Goal: Task Accomplishment & Management: Use online tool/utility

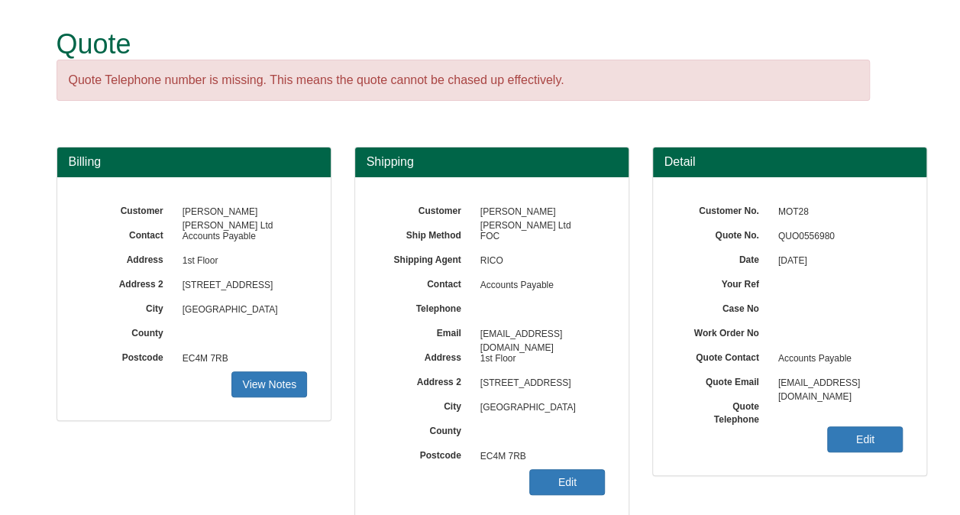
scroll to position [286, 0]
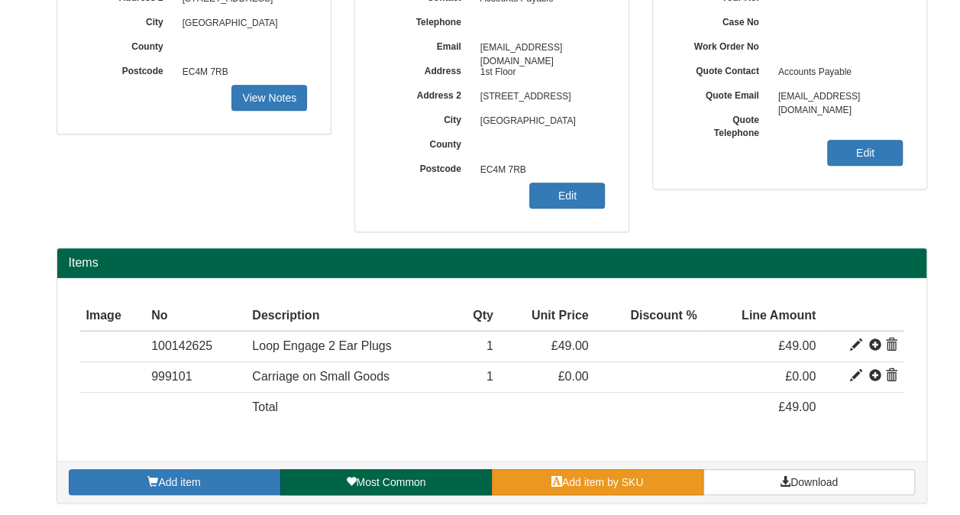
click at [593, 476] on span "Add item by SKU" at bounding box center [603, 482] width 82 height 12
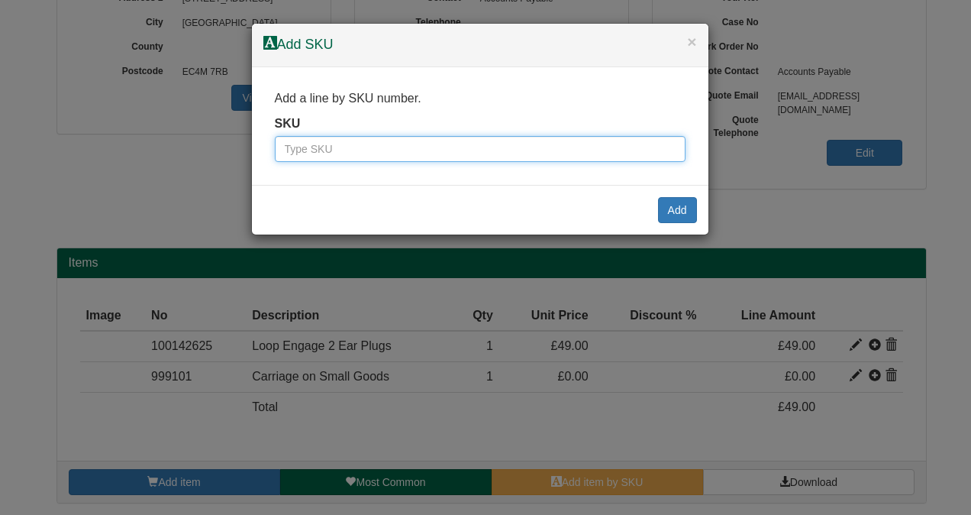
paste input "9899702"
type input "9899702"
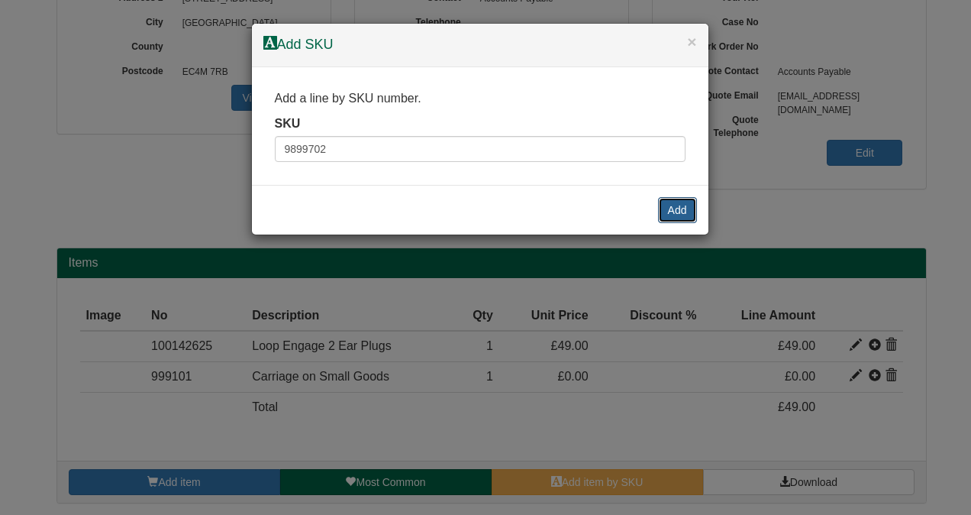
click at [677, 201] on button "Add" at bounding box center [677, 210] width 39 height 26
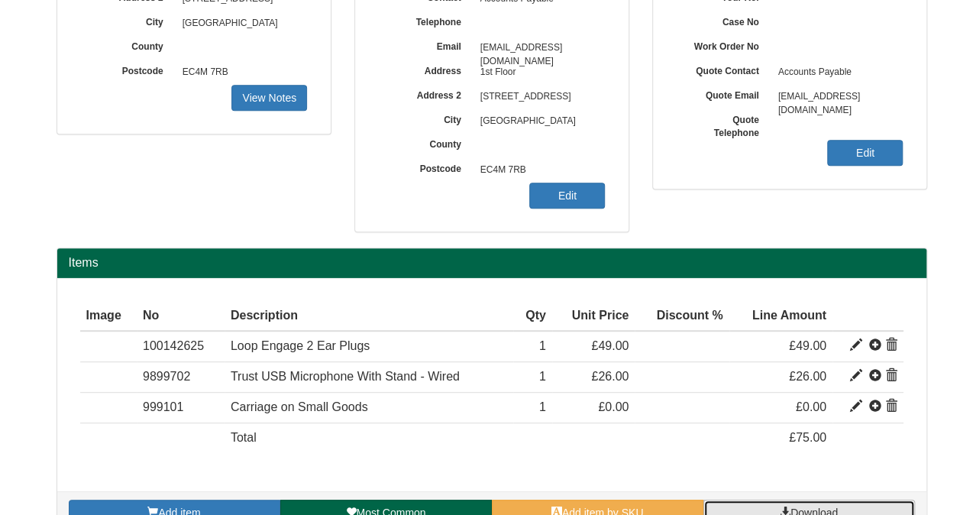
click at [780, 506] on span at bounding box center [785, 511] width 11 height 11
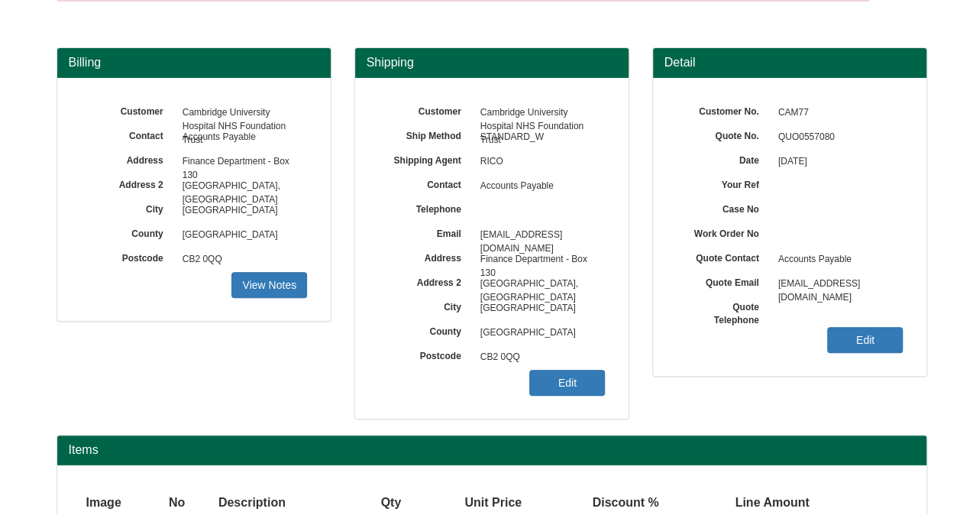
scroll to position [226, 0]
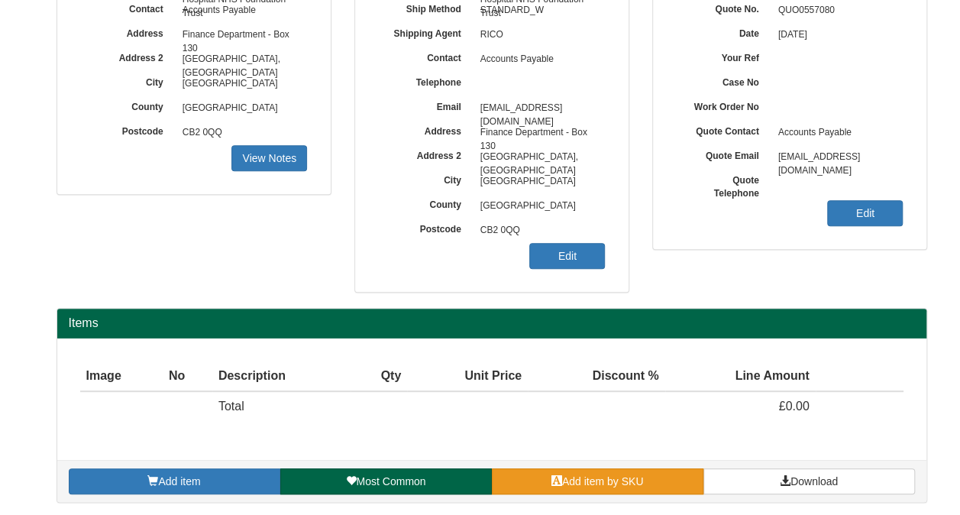
click at [609, 480] on span "Add item by SKU" at bounding box center [603, 481] width 82 height 12
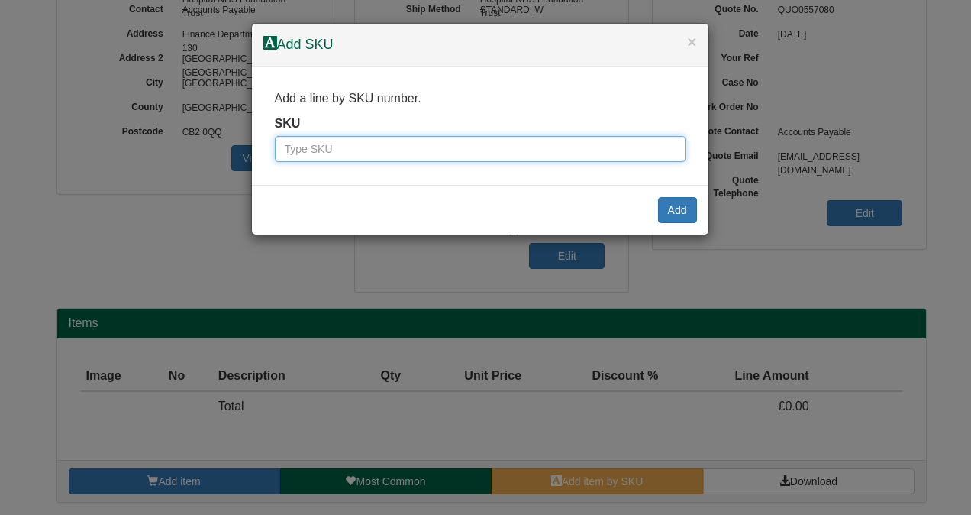
paste input "09474N"
type input "09474N"
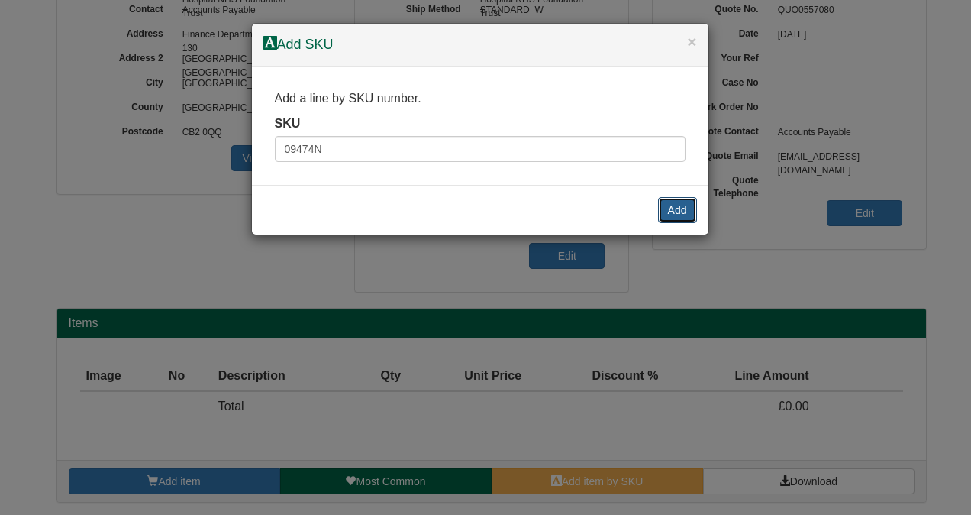
click at [671, 203] on button "Add" at bounding box center [677, 210] width 39 height 26
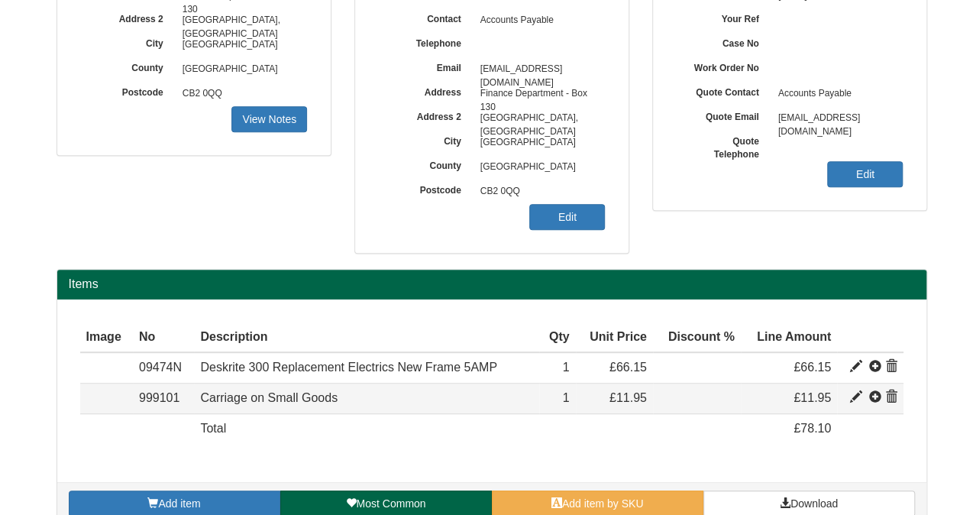
scroll to position [286, 0]
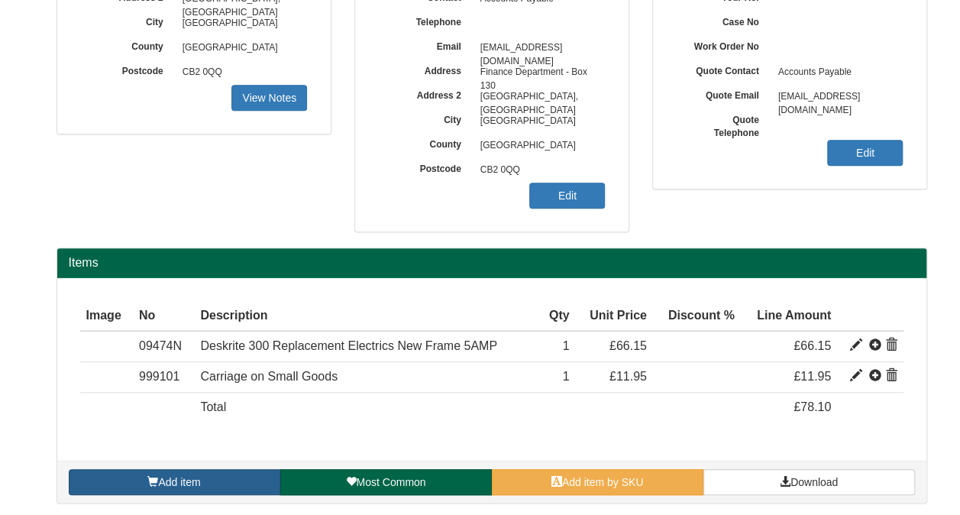
click at [203, 480] on link "Add item" at bounding box center [175, 482] width 212 height 26
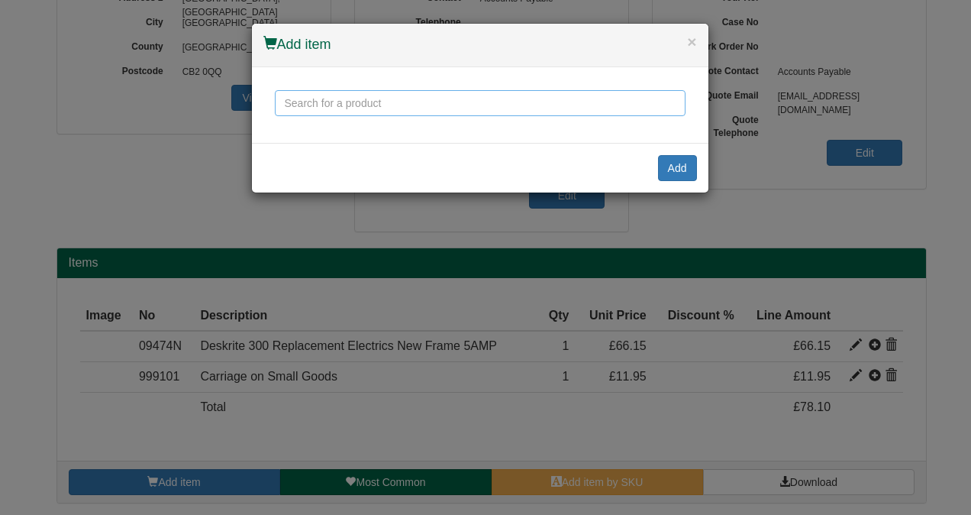
click at [373, 99] on input "text" at bounding box center [480, 103] width 411 height 26
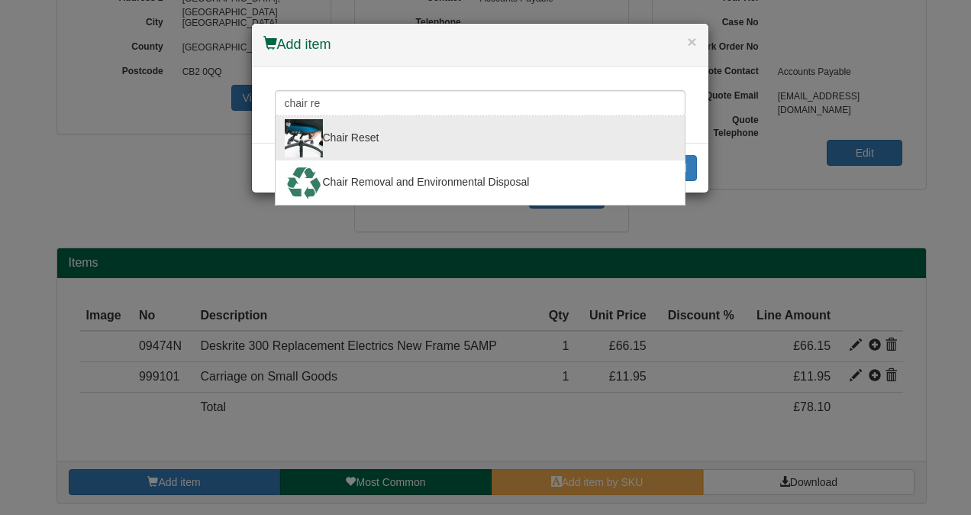
click at [363, 130] on div "Chair Reset" at bounding box center [480, 138] width 391 height 38
type input "Chair Reset"
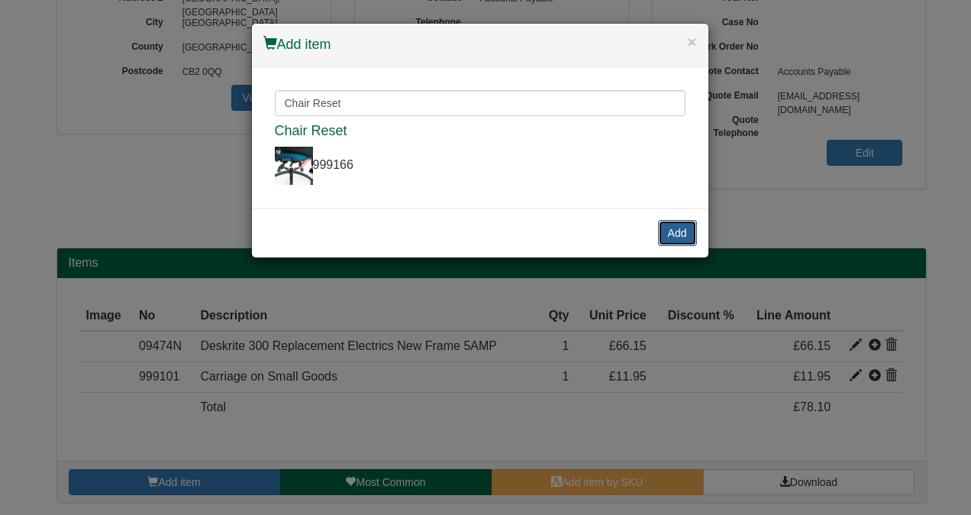
click at [671, 234] on button "Add" at bounding box center [677, 233] width 39 height 26
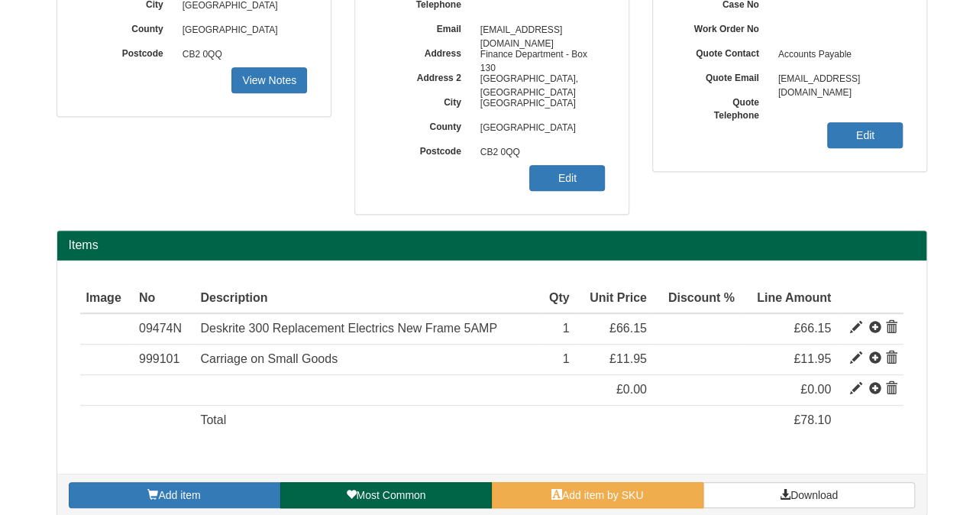
scroll to position [316, 0]
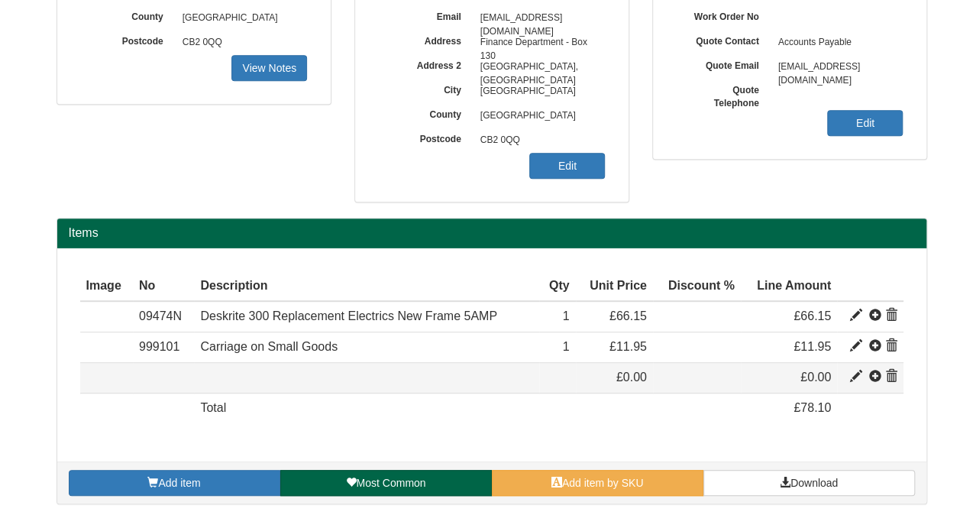
click at [893, 370] on span at bounding box center [891, 376] width 12 height 12
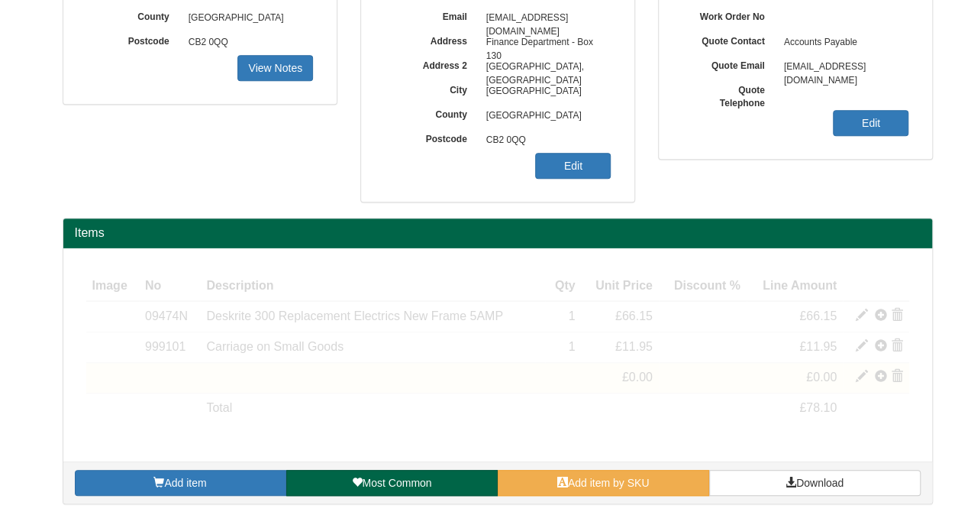
scroll to position [286, 0]
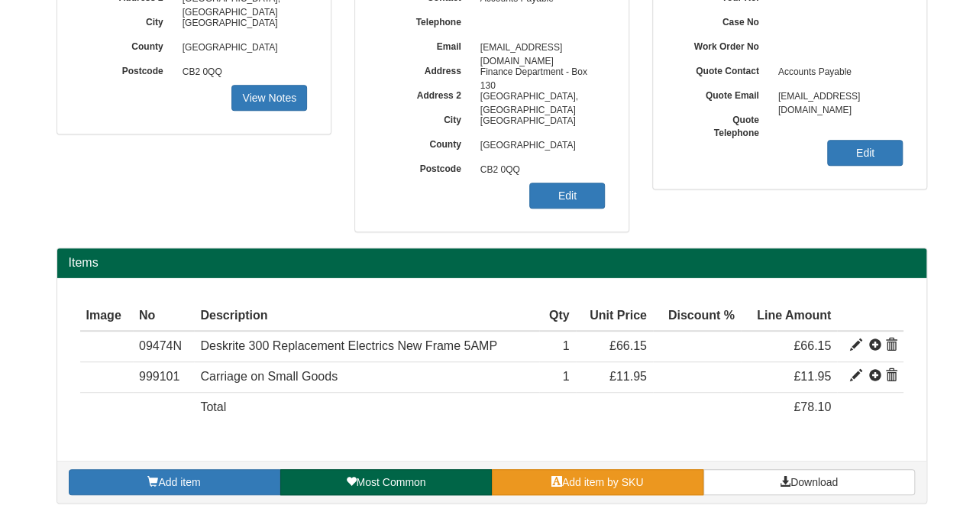
click at [597, 476] on span "Add item by SKU" at bounding box center [603, 482] width 82 height 12
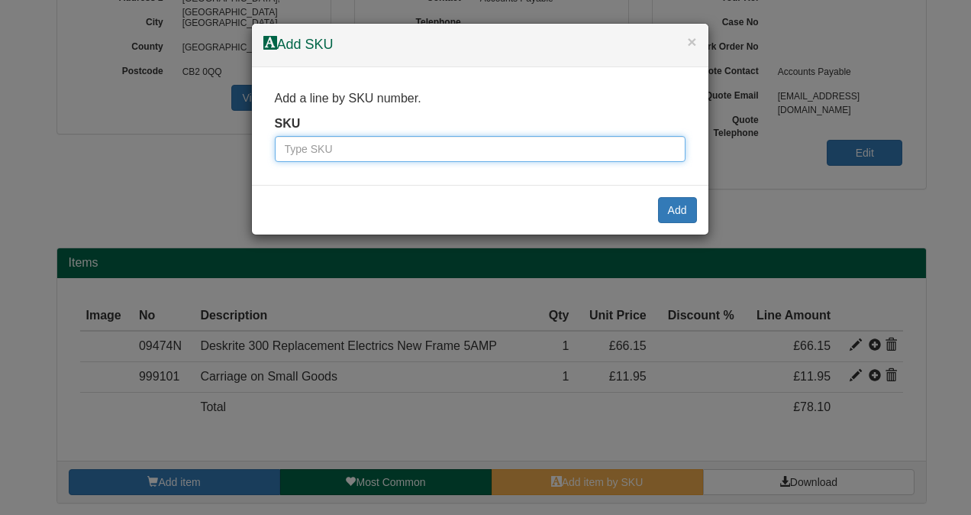
click at [464, 150] on input "text" at bounding box center [480, 149] width 411 height 26
type input "999175"
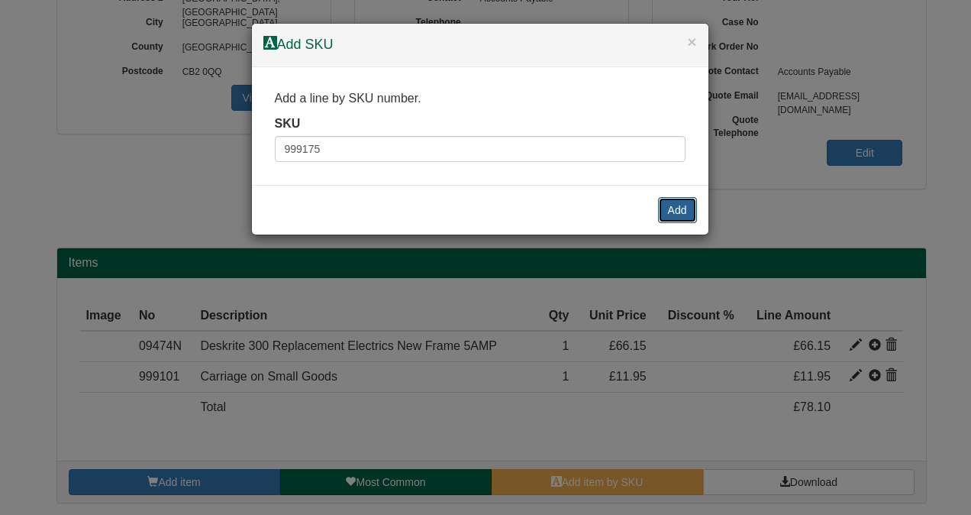
click at [665, 212] on button "Add" at bounding box center [677, 210] width 39 height 26
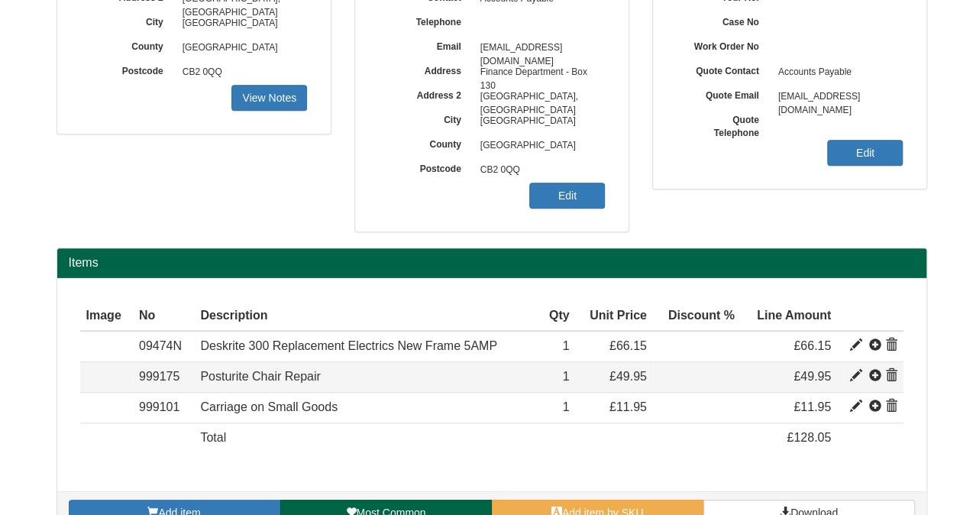
click at [854, 371] on span at bounding box center [856, 376] width 12 height 12
type input "Posturite Chair Repair"
type input "35.00"
type input "49.95"
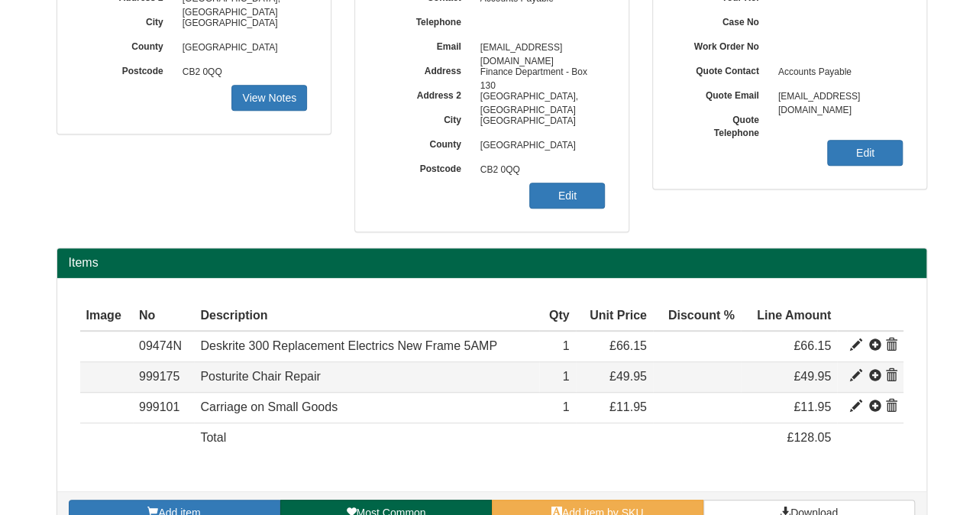
type input "1"
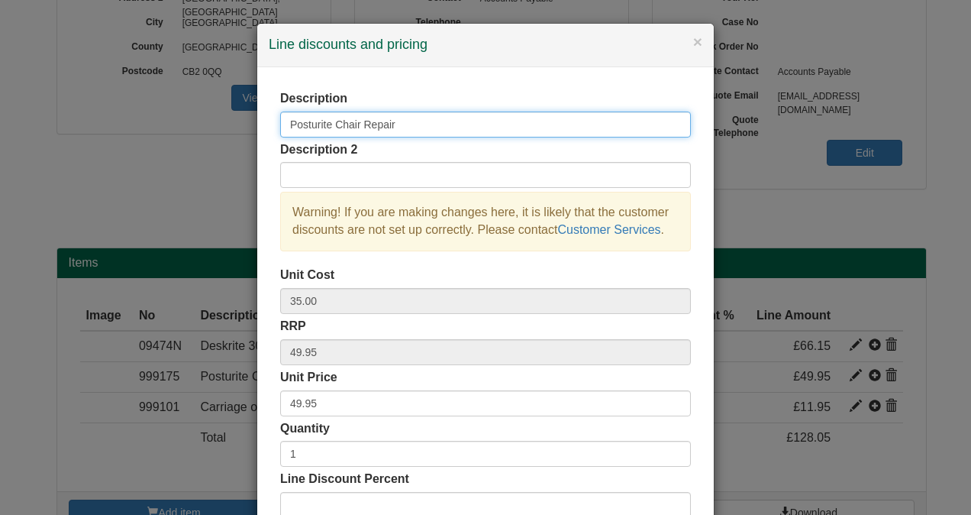
click at [354, 124] on input "Posturite Chair Repair" at bounding box center [485, 124] width 411 height 26
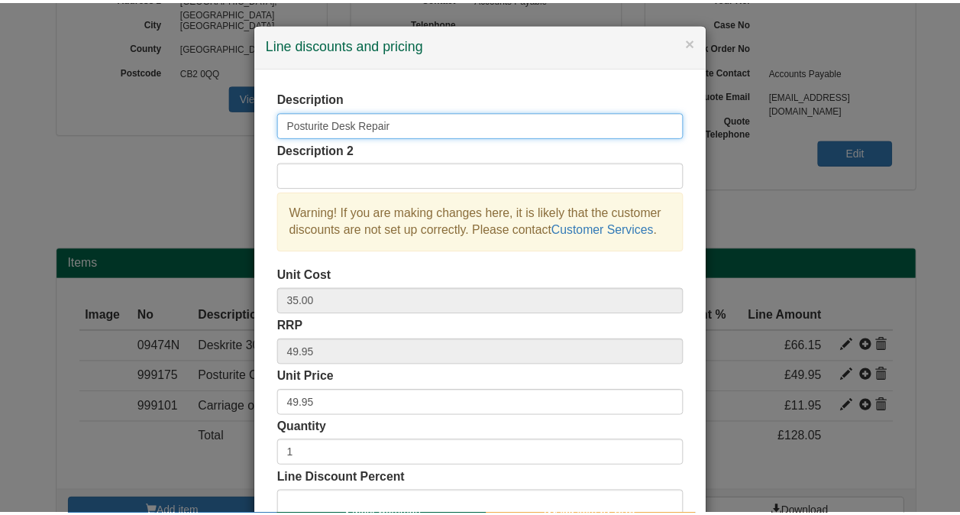
scroll to position [152, 0]
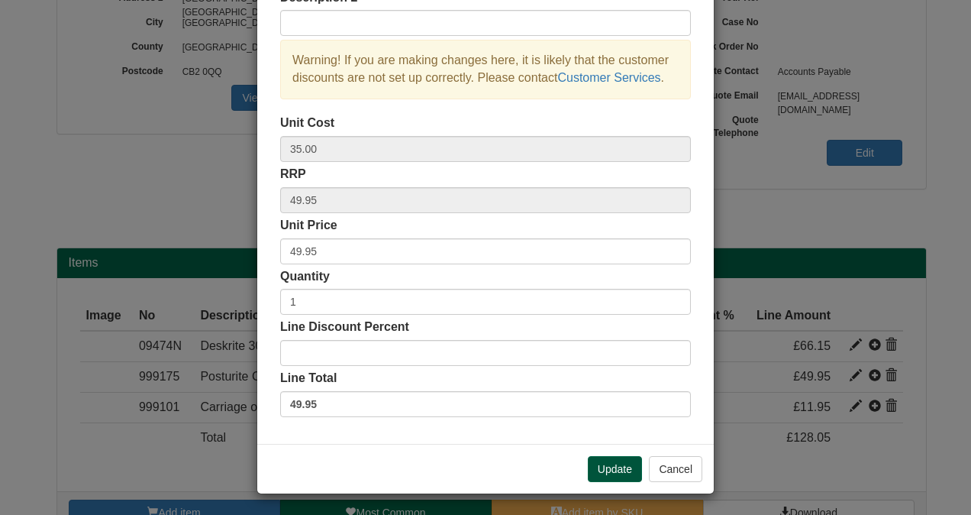
type input "Posturite Desk Repair"
click at [593, 467] on button "Update" at bounding box center [615, 469] width 54 height 26
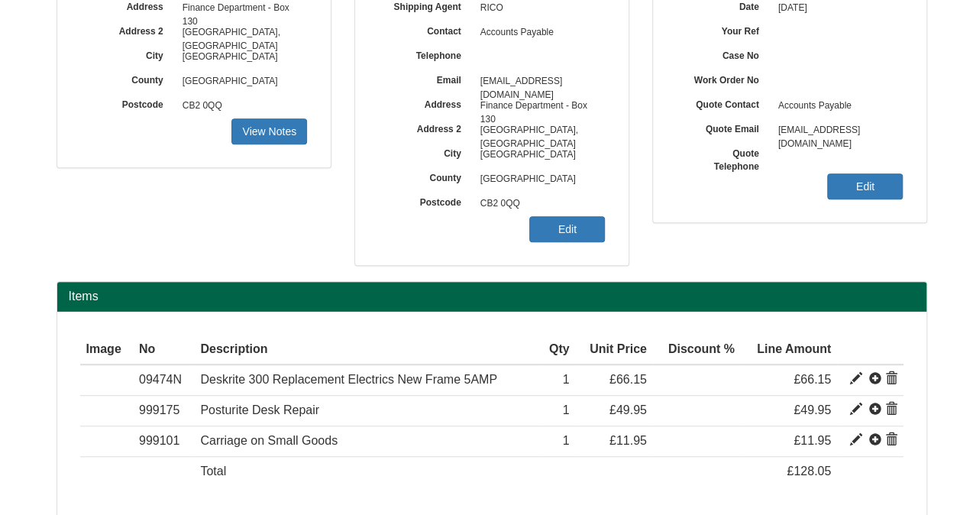
scroll to position [316, 0]
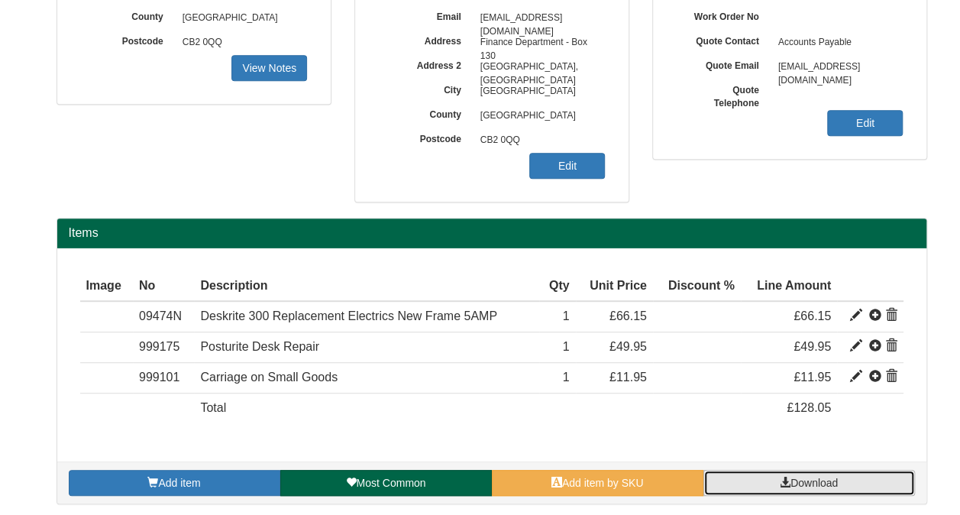
click at [805, 478] on span "Download" at bounding box center [813, 482] width 47 height 12
